Goal: Task Accomplishment & Management: Manage account settings

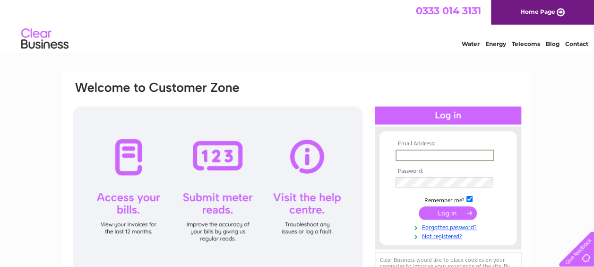
click at [422, 155] on input "text" at bounding box center [445, 154] width 98 height 11
click at [432, 154] on input "[PERSON_NAME][EMAIL_ADDRESS][DOMAIN_NAME]" at bounding box center [445, 154] width 98 height 11
click at [411, 155] on input "[PERSON_NAME][EMAIL_ADDRESS][DOMAIN_NAME]" at bounding box center [445, 154] width 98 height 11
type input "[EMAIL_ADDRESS][DOMAIN_NAME]"
click at [491, 192] on td at bounding box center [448, 192] width 110 height 5
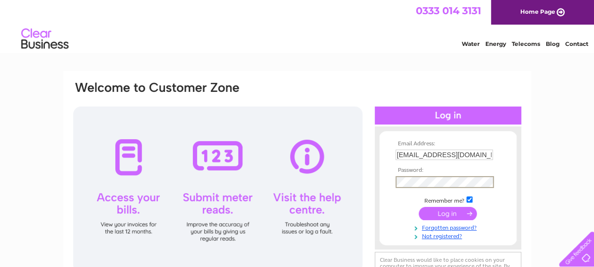
click at [419, 207] on input "submit" at bounding box center [448, 213] width 58 height 13
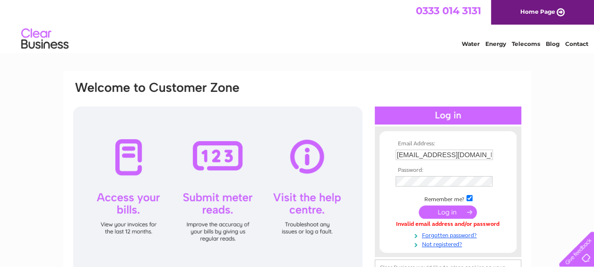
click at [211, 203] on div at bounding box center [217, 188] width 289 height 165
